Goal: Task Accomplishment & Management: Manage account settings

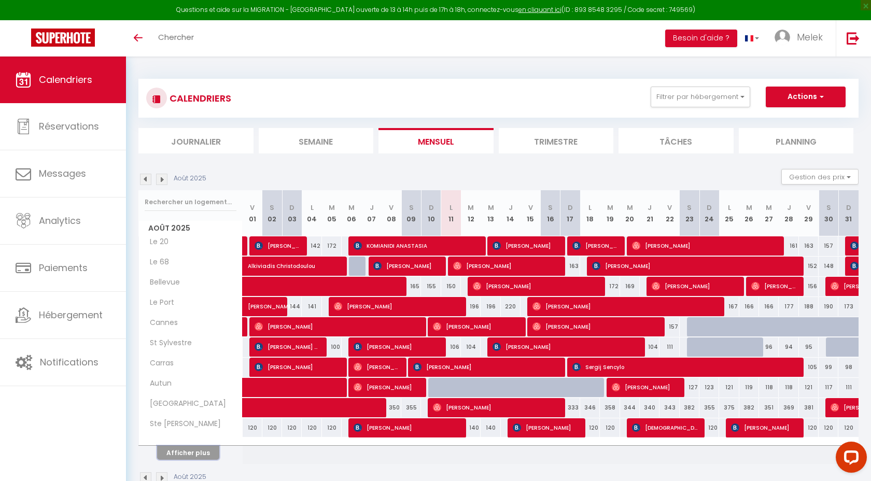
click at [191, 453] on button "Afficher plus" at bounding box center [188, 453] width 62 height 14
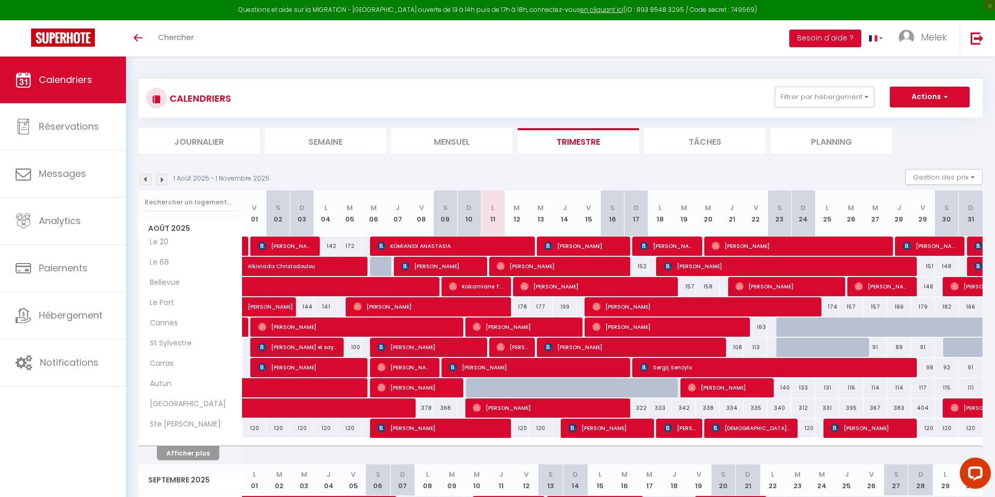
click at [447, 144] on li "Mensuel" at bounding box center [451, 140] width 121 height 25
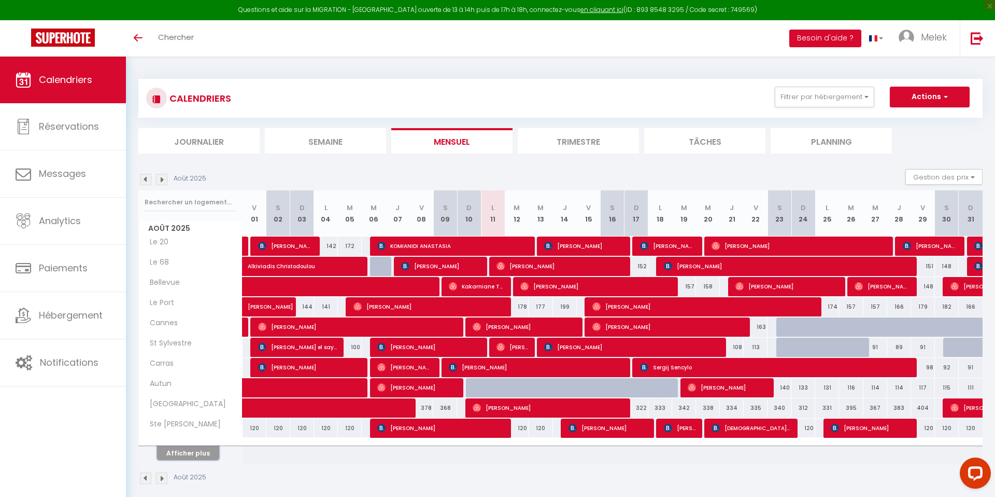
click at [200, 424] on button "Afficher plus" at bounding box center [188, 453] width 62 height 14
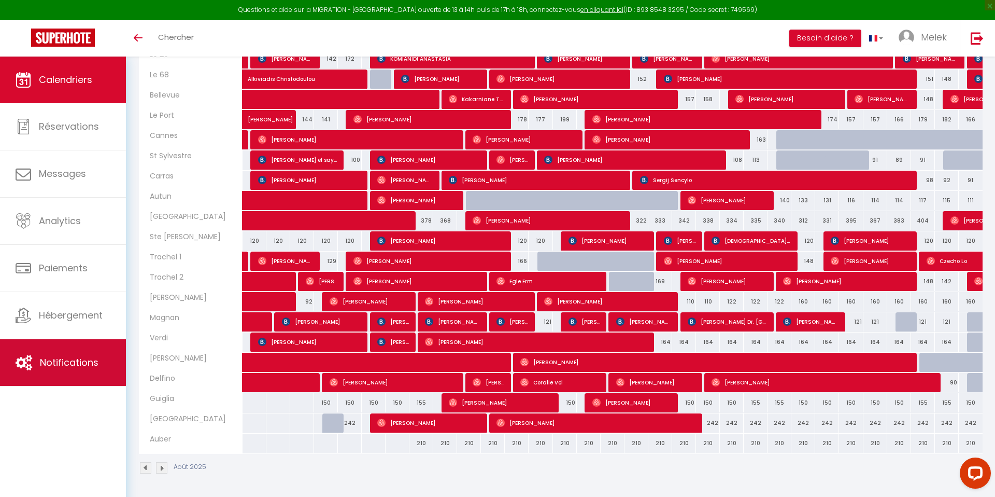
scroll to position [183, 0]
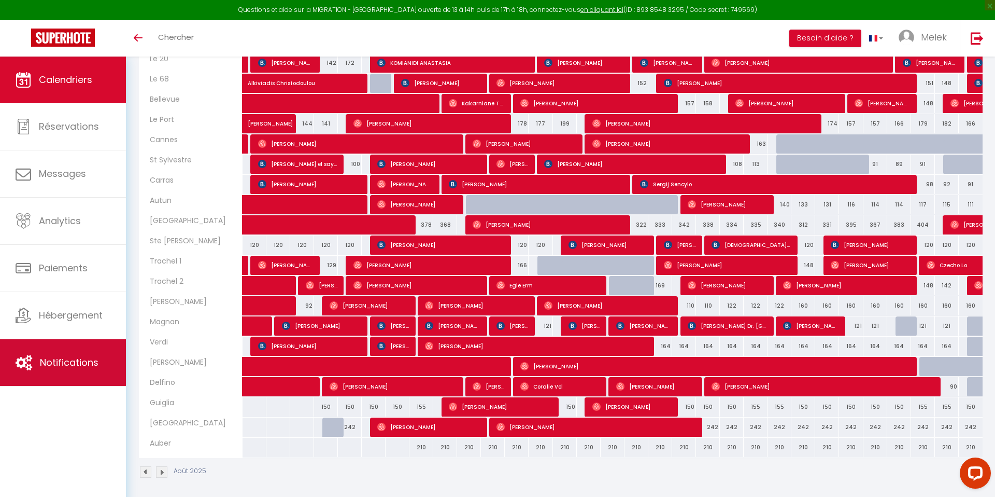
click at [73, 364] on span "Notifications" at bounding box center [69, 362] width 59 height 13
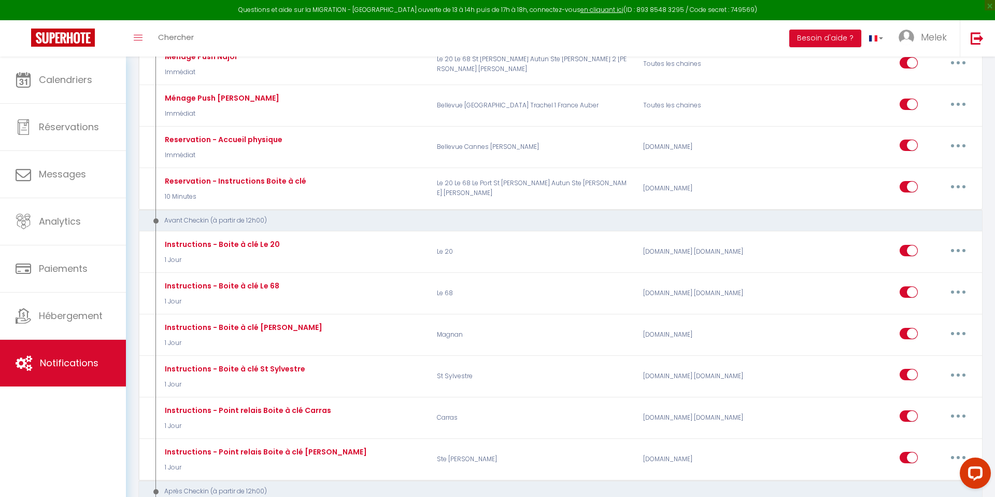
scroll to position [327, 0]
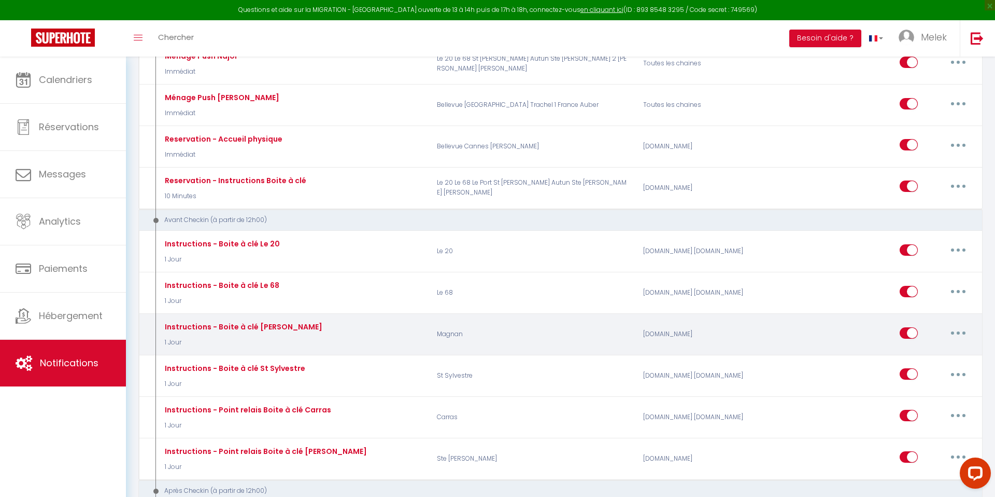
click at [870, 333] on icon "button" at bounding box center [958, 332] width 3 height 3
click at [870, 359] on link "Editer" at bounding box center [931, 356] width 77 height 18
type input "Instructions - Boite à clé [PERSON_NAME]"
select select "1 Jour"
select select "if_booking_is_paid"
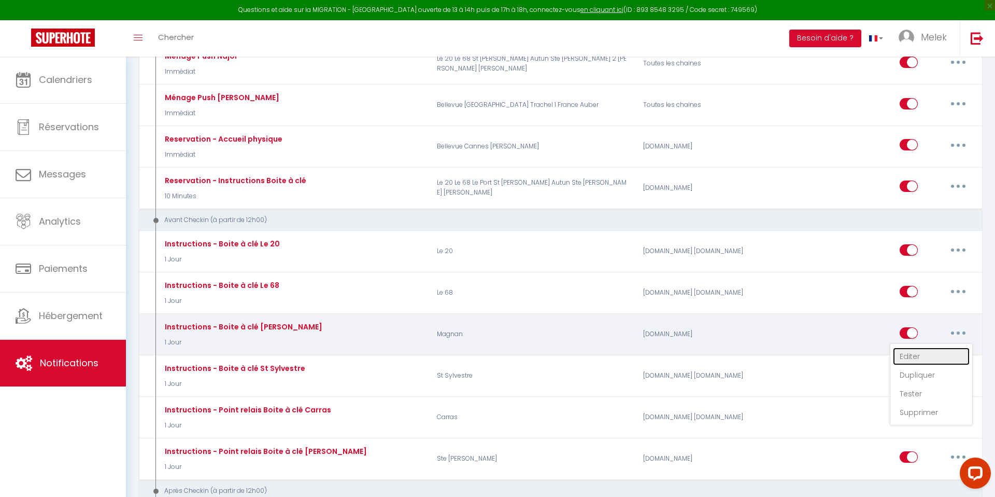
checkbox input "true"
checkbox input "false"
radio input "true"
type input "Merci de confirmer votre réservation - [BOOKING:ID] - [GUEST:FIRST_NAME] [GUEST…"
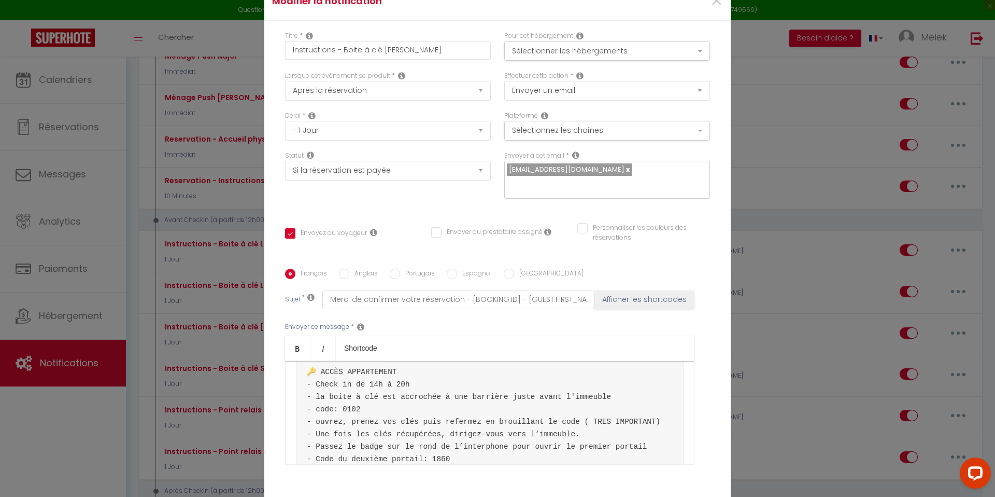
scroll to position [116, 0]
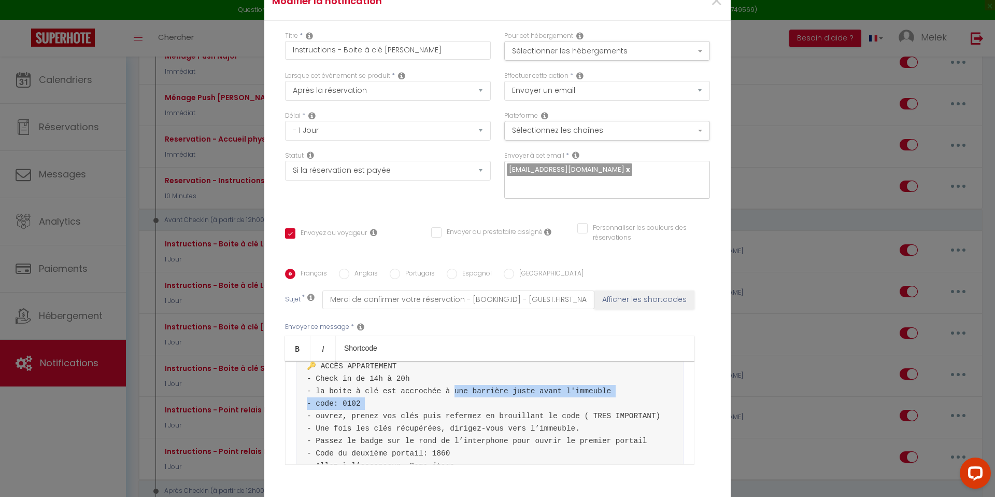
drag, startPoint x: 383, startPoint y: 391, endPoint x: 619, endPoint y: 393, distance: 235.9
click at [619, 393] on pre "Bonjour, ​ ​Voici les instructions d'arrivée: 📍ARRIVÉE - Adresse: 19 avenue de …" at bounding box center [490, 434] width 388 height 341
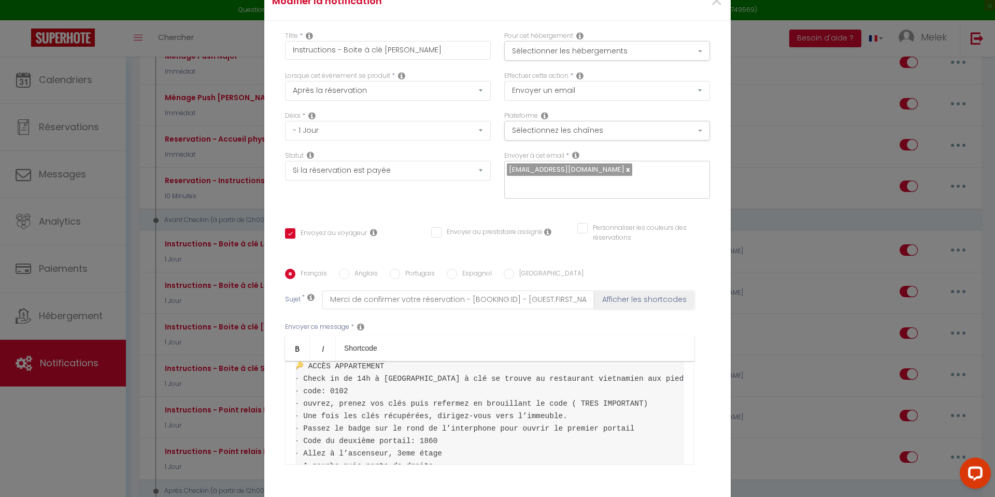
scroll to position [0, 0]
click at [331, 416] on pre "Bonjour, ​ ​Voici les instructions d'arrivée: 📍ARRIVÉE - Adresse: 19 avenue de …" at bounding box center [490, 428] width 388 height 329
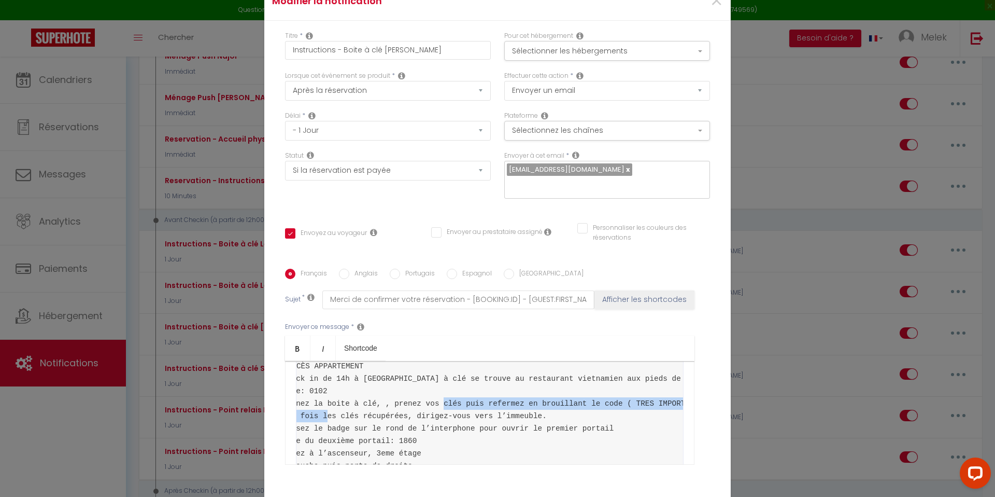
scroll to position [0, 110]
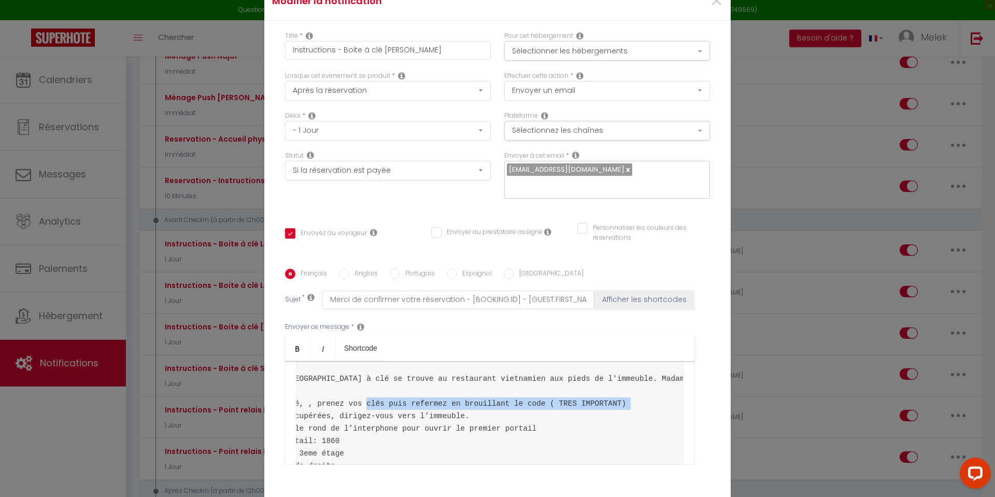
drag, startPoint x: 418, startPoint y: 416, endPoint x: 664, endPoint y: 417, distance: 245.2
click at [672, 419] on pre "Bonjour, ​ ​Voici les instructions d'arrivée: 📍ARRIVÉE - Adresse: 19 avenue de …" at bounding box center [490, 428] width 388 height 329
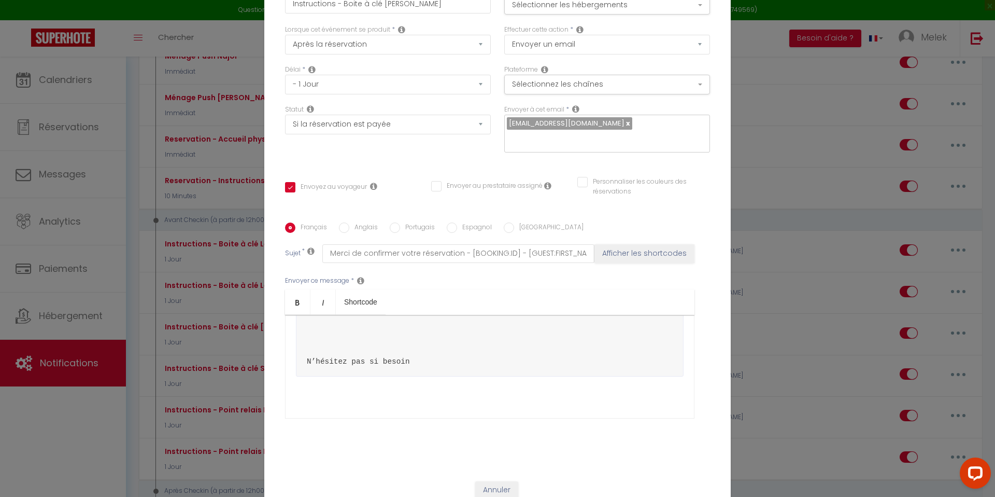
scroll to position [78, 0]
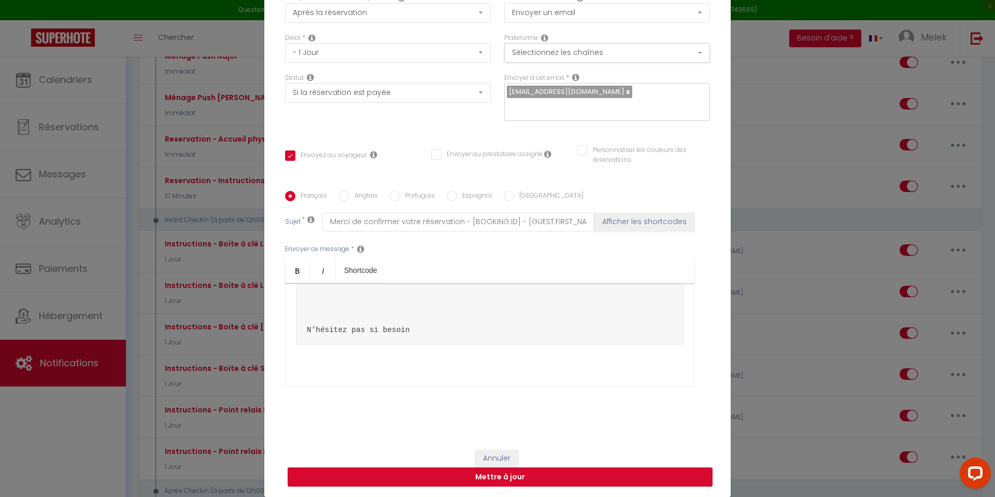
click at [549, 424] on button "Mettre à jour" at bounding box center [500, 477] width 425 height 20
checkbox input "true"
checkbox input "false"
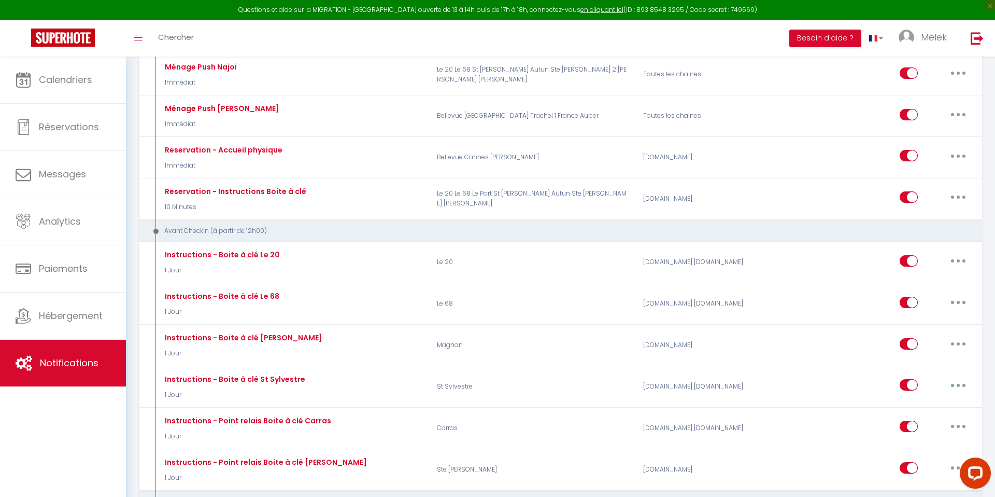
scroll to position [316, 0]
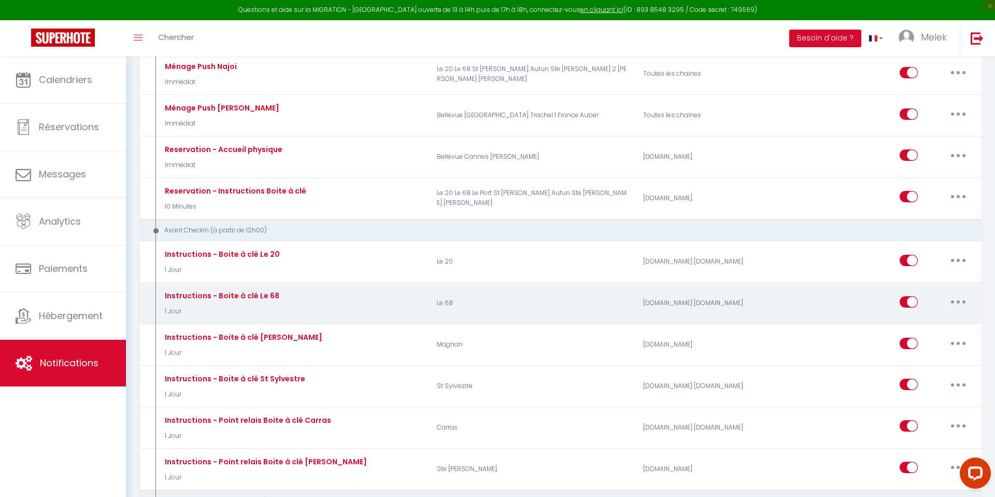
click at [870, 302] on button "button" at bounding box center [958, 301] width 29 height 17
click at [870, 325] on link "Editer" at bounding box center [931, 325] width 77 height 18
type input "Instructions - Boite à clé Le 68"
select select "1 Jour"
select select "if_booking_is_paid"
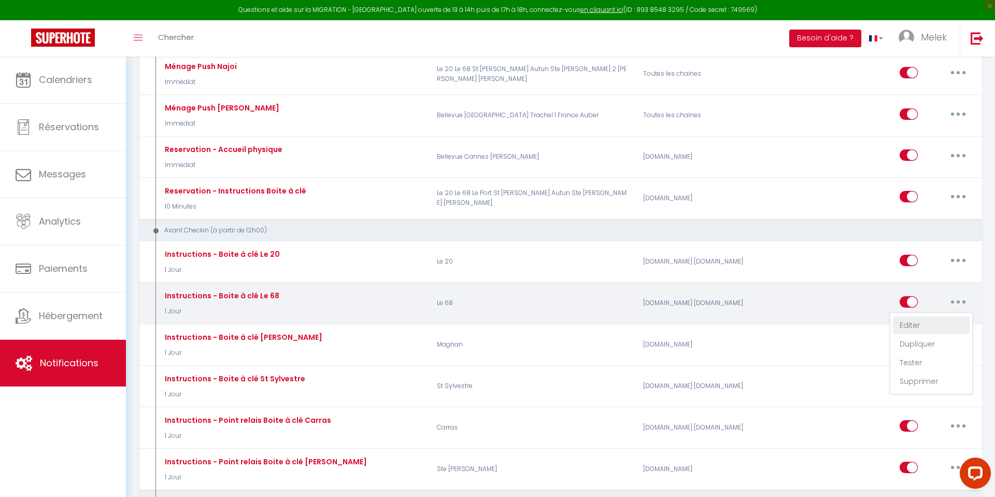
checkbox input "true"
checkbox input "false"
radio input "true"
type input "Merci de confirmer votre réservation - [BOOKING:ID] - [GUEST:FIRST_NAME] [GUEST…"
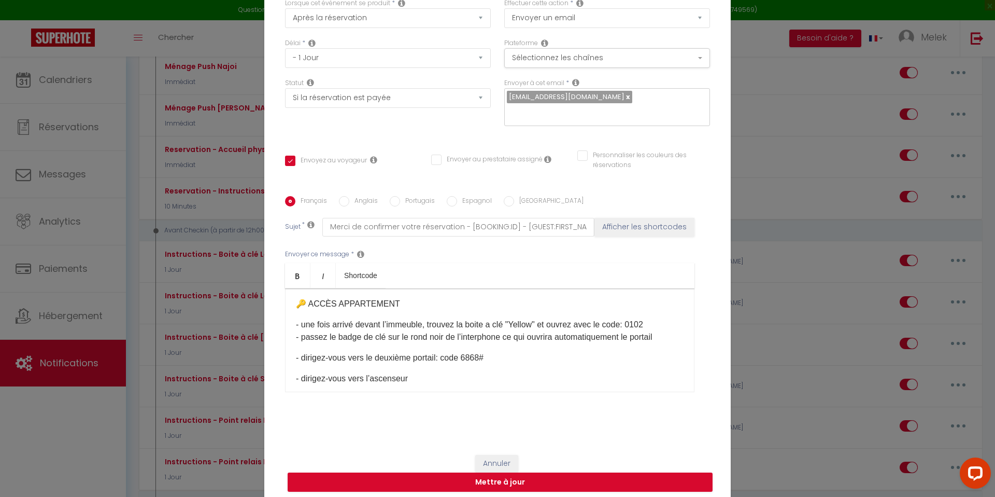
scroll to position [139, 0]
click at [823, 332] on div "Modifier la notification × Titre * Instructions - Boite à clé Le 68 Pour cet hé…" at bounding box center [497, 248] width 995 height 497
click at [497, 424] on button "Mettre à jour" at bounding box center [500, 482] width 425 height 20
checkbox input "true"
checkbox input "false"
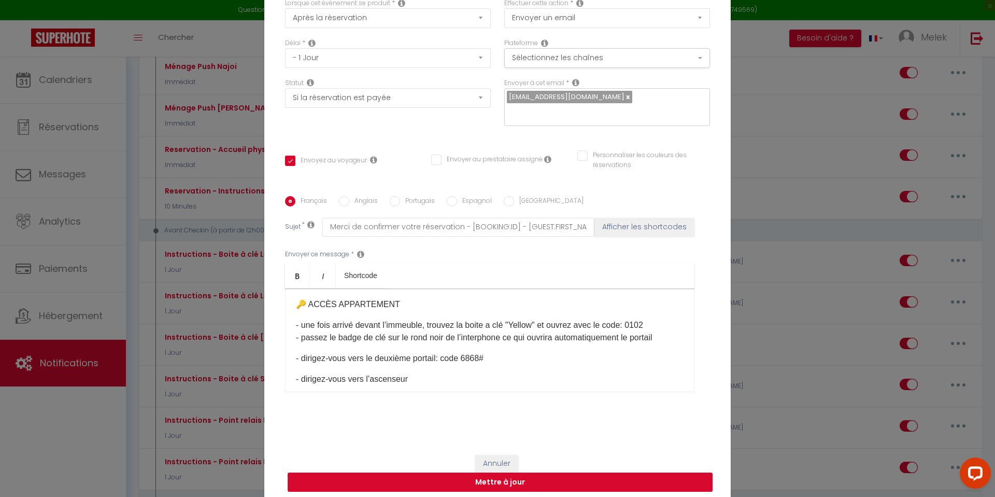
checkbox input "false"
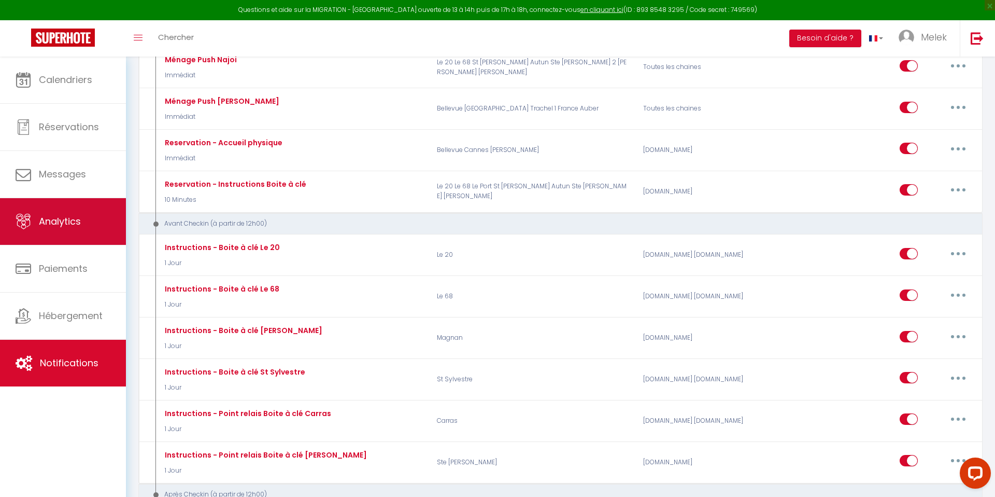
scroll to position [322, 0]
